Goal: Obtain resource: Download file/media

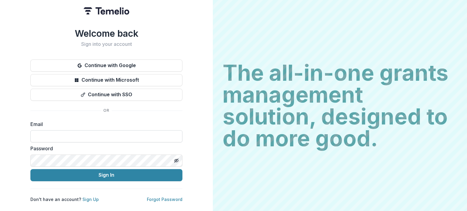
click at [76, 130] on input at bounding box center [106, 136] width 152 height 12
type input "**********"
click at [88, 135] on input "**********" at bounding box center [106, 136] width 152 height 12
click at [176, 156] on button "Toggle password visibility" at bounding box center [176, 161] width 10 height 10
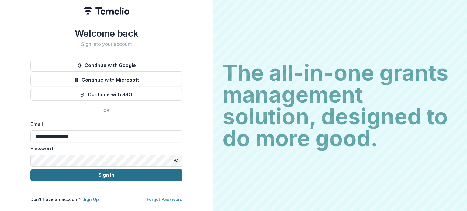
click at [115, 177] on button "Sign In" at bounding box center [106, 175] width 152 height 12
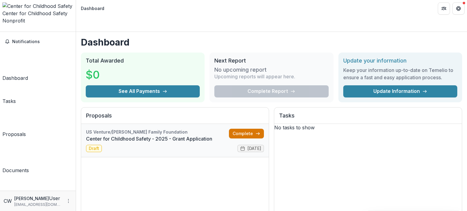
click at [237, 129] on link "Complete" at bounding box center [246, 134] width 35 height 10
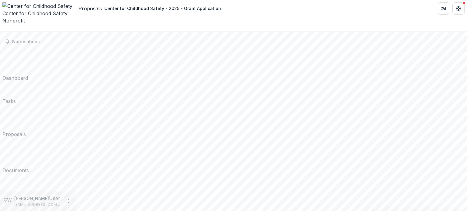
scroll to position [729, 0]
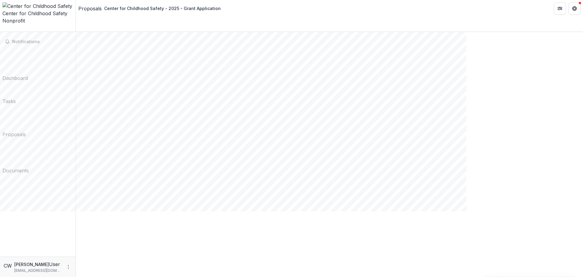
scroll to position [965, 0]
drag, startPoint x: 211, startPoint y: 196, endPoint x: 166, endPoint y: 147, distance: 67.3
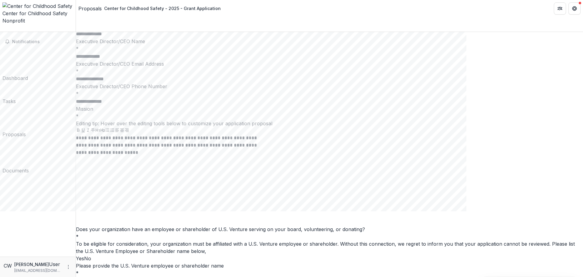
scroll to position [1732, 0]
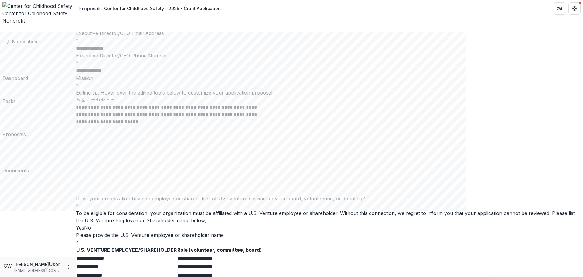
drag, startPoint x: 261, startPoint y: 83, endPoint x: 312, endPoint y: 82, distance: 51.1
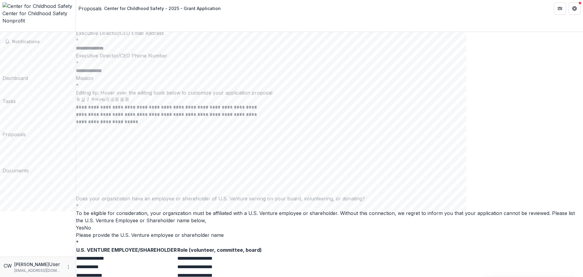
drag, startPoint x: 337, startPoint y: 114, endPoint x: 340, endPoint y: 137, distance: 22.7
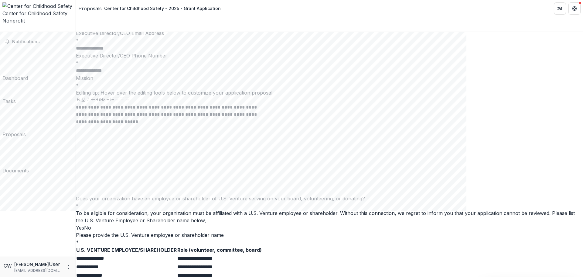
copy p "**********"
drag, startPoint x: 236, startPoint y: 182, endPoint x: 225, endPoint y: 189, distance: 12.7
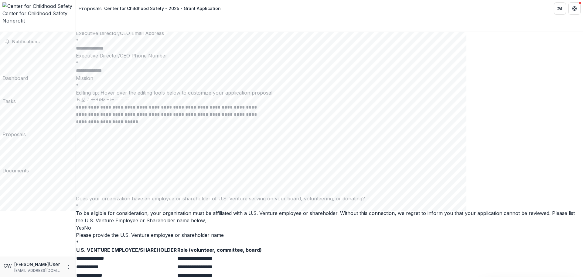
copy p "**********"
drag, startPoint x: 331, startPoint y: 183, endPoint x: 343, endPoint y: 195, distance: 17.2
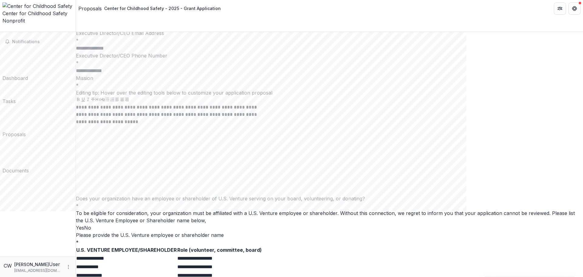
drag, startPoint x: 311, startPoint y: 135, endPoint x: 170, endPoint y: 104, distance: 145.1
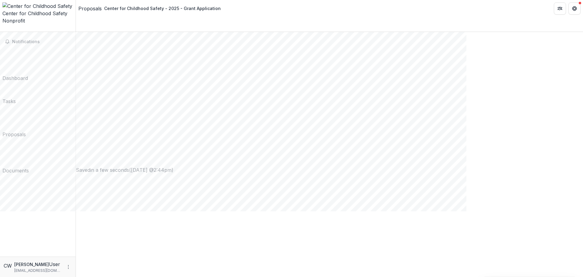
scroll to position [0, 0]
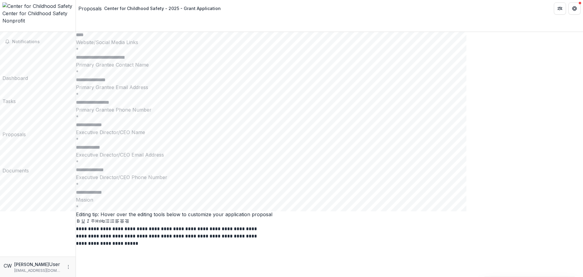
scroll to position [1762, 0]
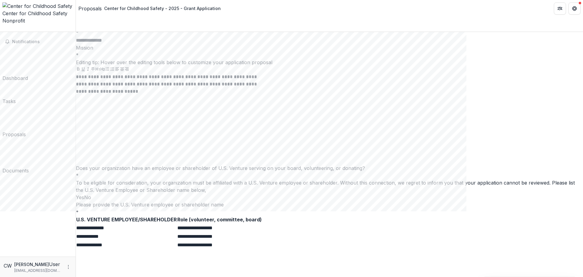
drag, startPoint x: 169, startPoint y: 35, endPoint x: 240, endPoint y: 56, distance: 74.0
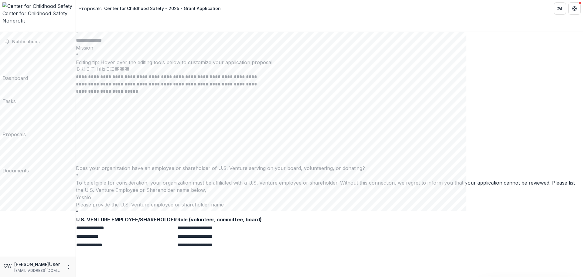
copy div "Key Performance Indicators (KPIs) include measuring mission impact, fundraising…"
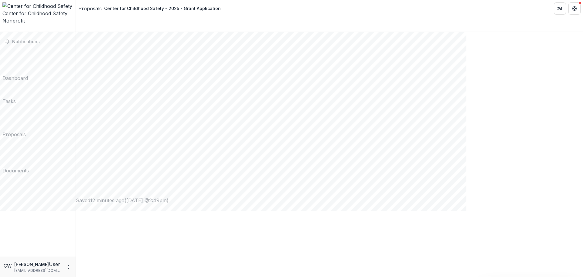
scroll to position [0, 0]
